Goal: Find specific page/section: Find specific page/section

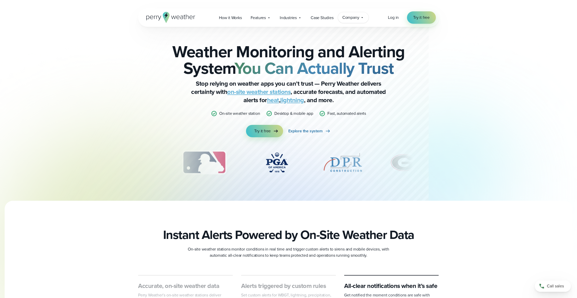
click at [354, 18] on span "Company" at bounding box center [351, 17] width 17 height 6
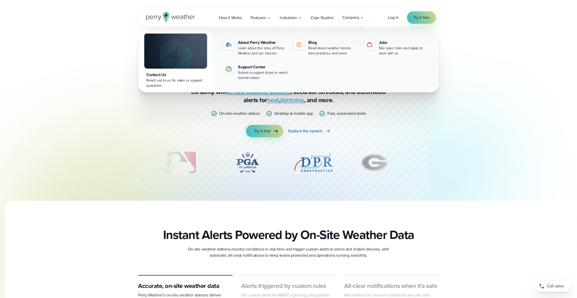
click at [354, 18] on span "Company" at bounding box center [351, 17] width 17 height 6
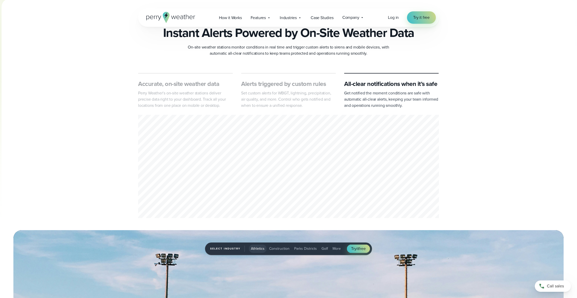
scroll to position [202, 0]
click at [394, 19] on span "Log in" at bounding box center [393, 17] width 11 height 6
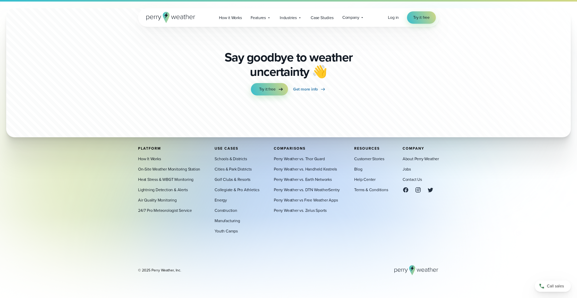
scroll to position [758, 0]
click at [230, 158] on link "Schools & Districts" at bounding box center [231, 158] width 32 height 6
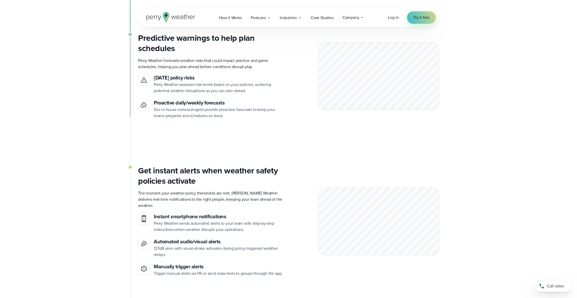
scroll to position [1409, 0]
